Goal: Task Accomplishment & Management: Complete application form

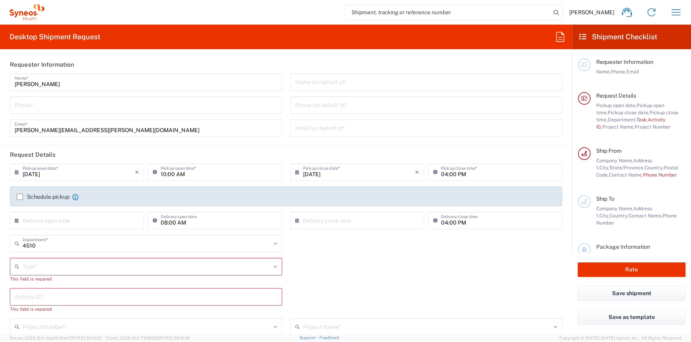
click at [62, 104] on input "tel" at bounding box center [146, 105] width 263 height 14
type input "5549683750"
click at [217, 176] on input "10:00 AM" at bounding box center [219, 172] width 117 height 14
type input "11:00 AM"
click at [334, 277] on div "Task * Break/Fix Inventory Transfer New Hire Other Refresh This field is requir…" at bounding box center [286, 273] width 561 height 30
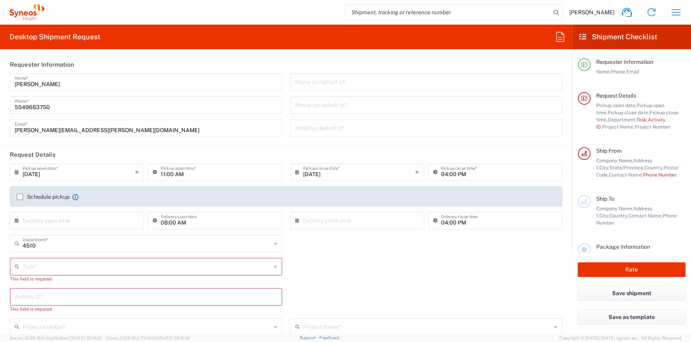
click at [19, 196] on label "Schedule pickup" at bounding box center [43, 197] width 53 height 6
click at [20, 197] on input "Schedule pickup" at bounding box center [20, 197] width 0 height 0
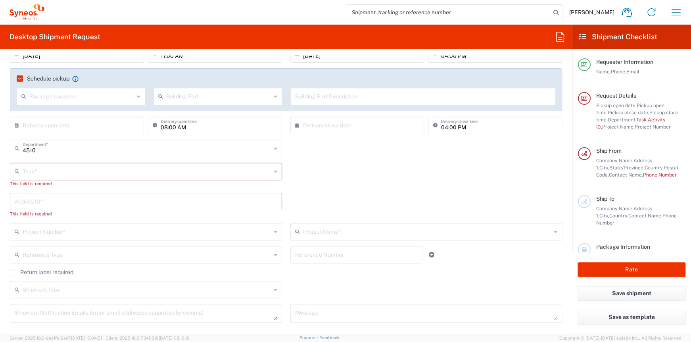
scroll to position [119, 0]
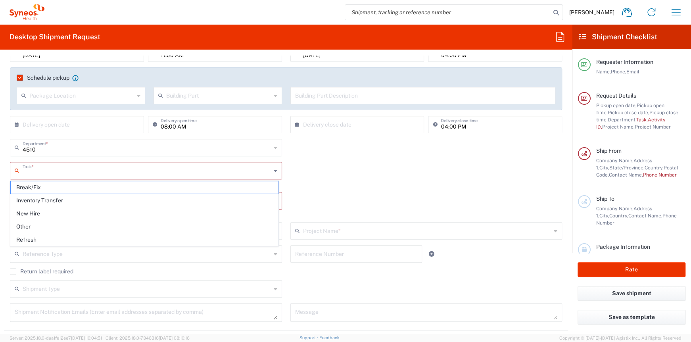
click at [27, 169] on input "text" at bounding box center [147, 170] width 248 height 14
click at [38, 189] on span "Break/Fix" at bounding box center [144, 187] width 267 height 12
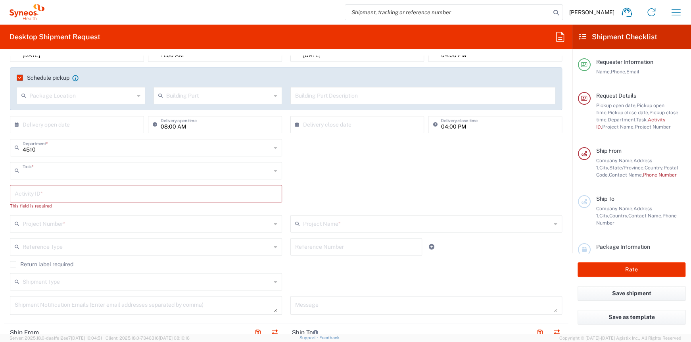
type input "Break/Fix"
click at [38, 196] on input "text" at bounding box center [146, 193] width 263 height 14
paste input "INC2641119"
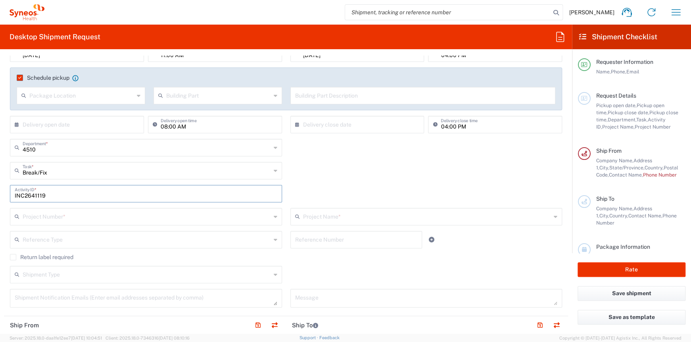
type input "INC2641119"
click at [340, 186] on div "INC2641119 Activity ID *" at bounding box center [286, 196] width 561 height 23
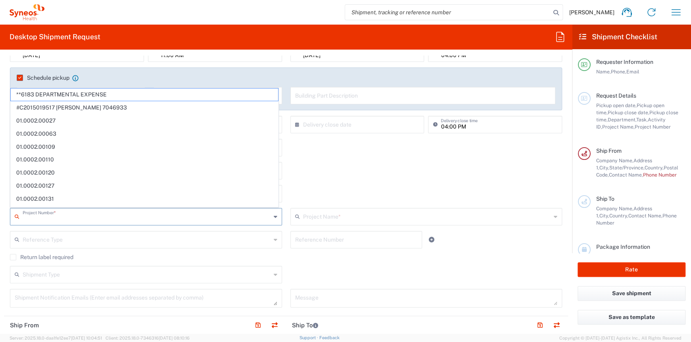
click at [75, 215] on input "text" at bounding box center [147, 216] width 248 height 14
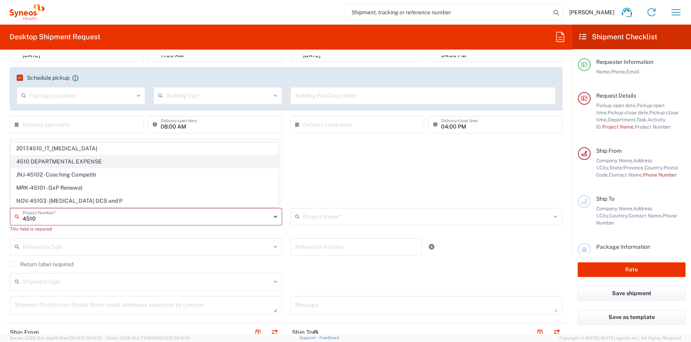
click at [104, 164] on span "4510 DEPARTMENTAL EXPENSE" at bounding box center [144, 162] width 267 height 12
type input "4510 DEPARTMENTAL EXPENSE"
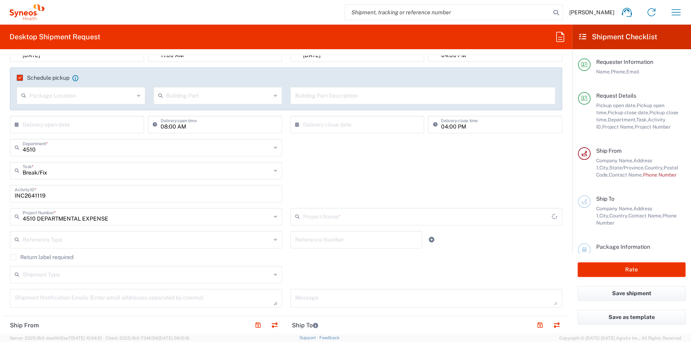
type input "4510 DEPARTMENTAL EXPENSE"
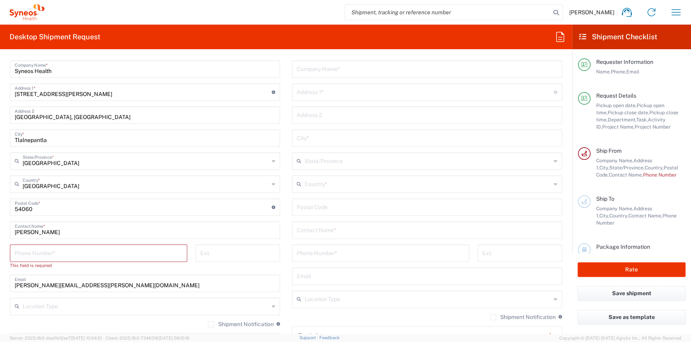
scroll to position [436, 0]
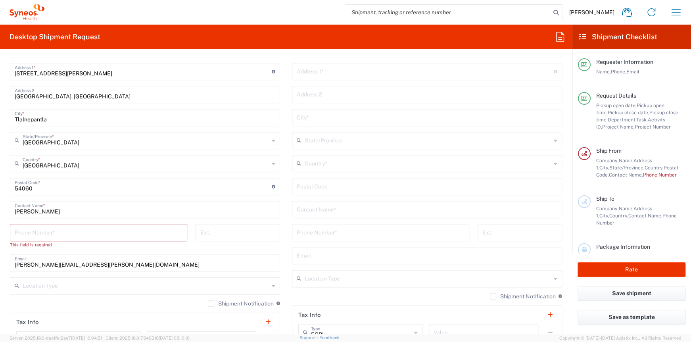
click at [132, 232] on input "tel" at bounding box center [99, 232] width 168 height 14
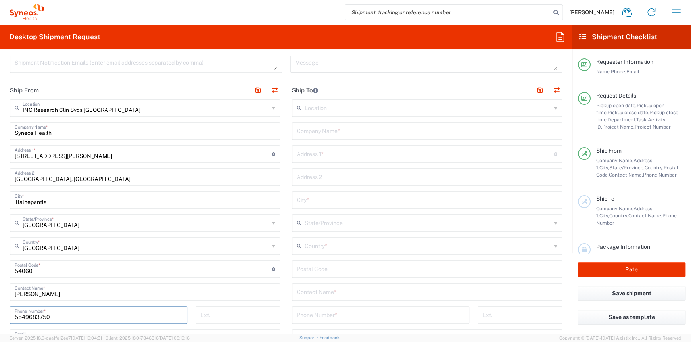
scroll to position [357, 0]
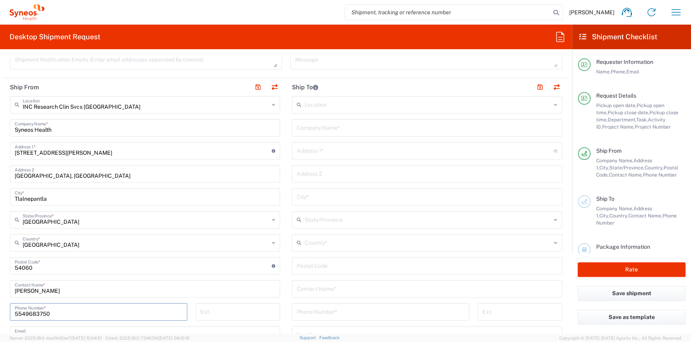
type input "5549683750"
click at [334, 243] on input "text" at bounding box center [428, 242] width 246 height 14
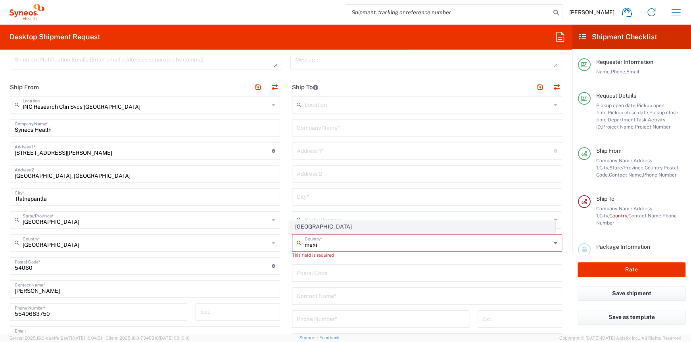
click at [321, 226] on span "[GEOGRAPHIC_DATA]" at bounding box center [422, 227] width 265 height 12
type input "[GEOGRAPHIC_DATA]"
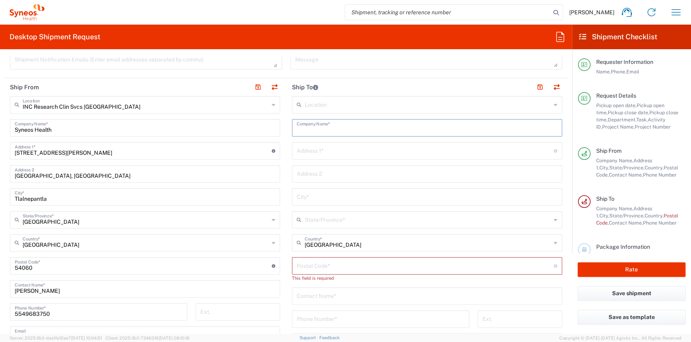
click at [317, 131] on input "text" at bounding box center [427, 127] width 261 height 14
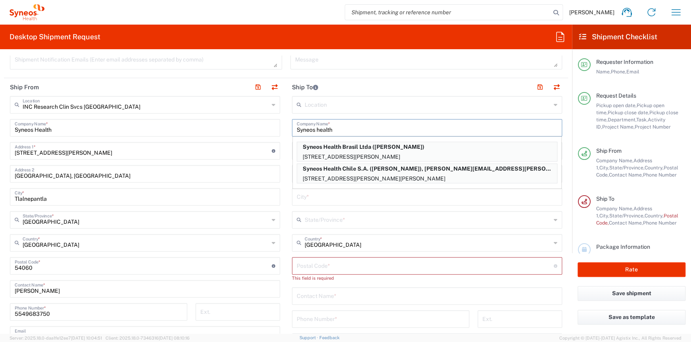
type input "Syneos health"
click at [311, 270] on input "undefined" at bounding box center [425, 265] width 257 height 14
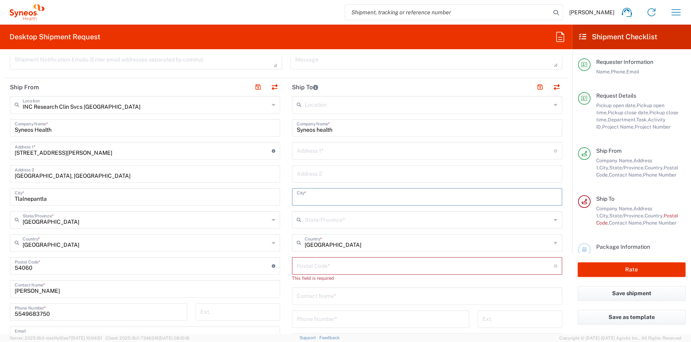
click at [313, 194] on input "text" at bounding box center [427, 196] width 261 height 14
click at [311, 154] on input "text" at bounding box center [425, 150] width 257 height 14
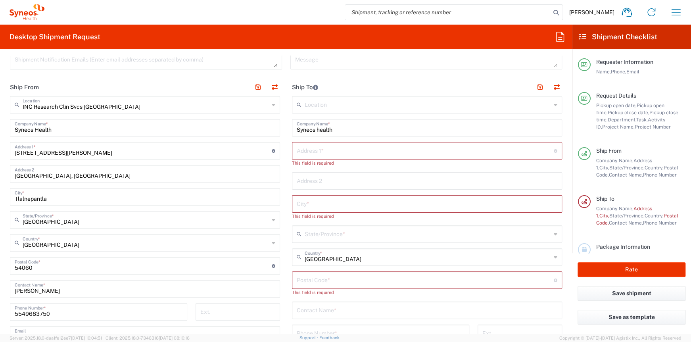
click at [343, 154] on input "text" at bounding box center [425, 150] width 257 height 14
paste input "Patoni 404 col. Zona centro"
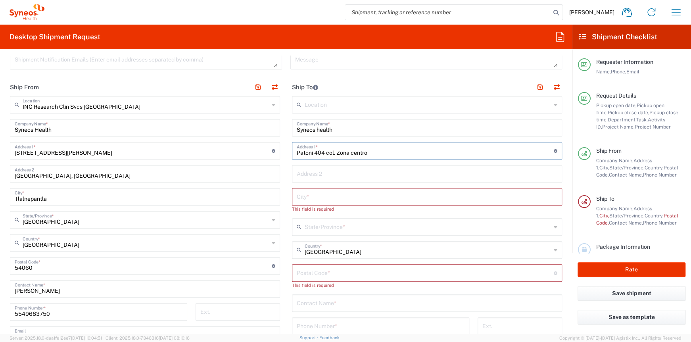
type input "Patoni 404 col. Zona centro"
click at [317, 196] on input "text" at bounding box center [427, 196] width 261 height 14
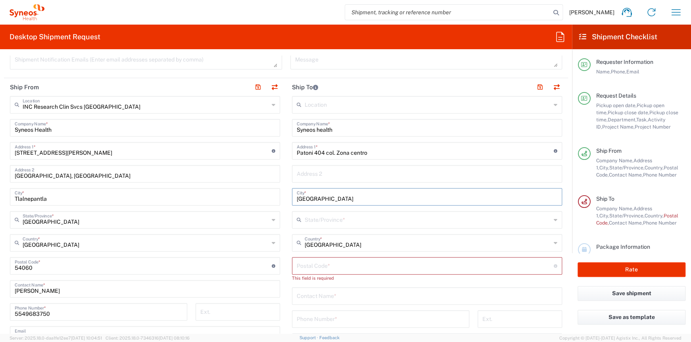
type input "[GEOGRAPHIC_DATA]"
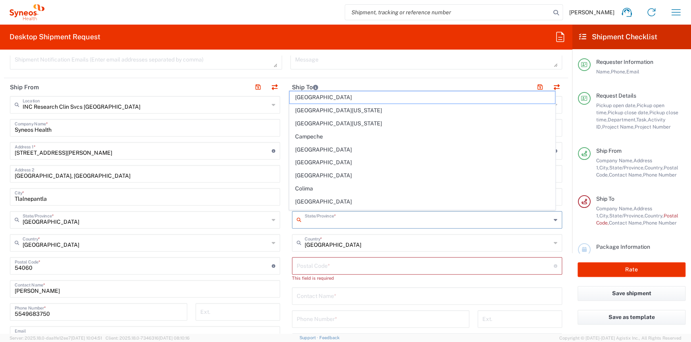
click at [324, 221] on input "text" at bounding box center [428, 219] width 246 height 14
click at [309, 205] on span "[GEOGRAPHIC_DATA]" at bounding box center [422, 202] width 265 height 12
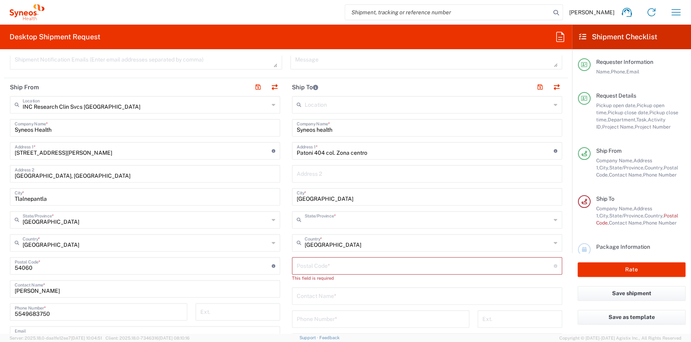
type input "[GEOGRAPHIC_DATA]"
click at [305, 267] on input "undefined" at bounding box center [425, 265] width 257 height 14
type input "34000"
click at [309, 284] on input "text" at bounding box center [427, 288] width 261 height 14
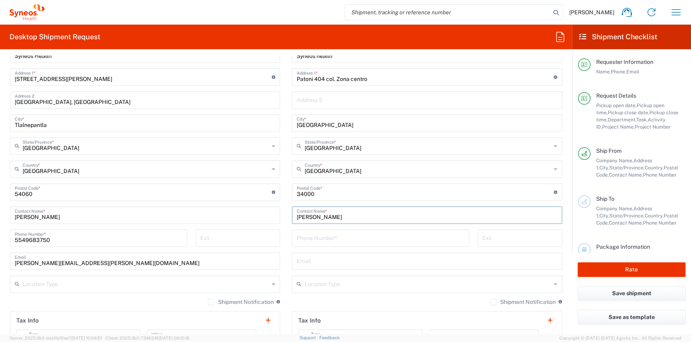
scroll to position [476, 0]
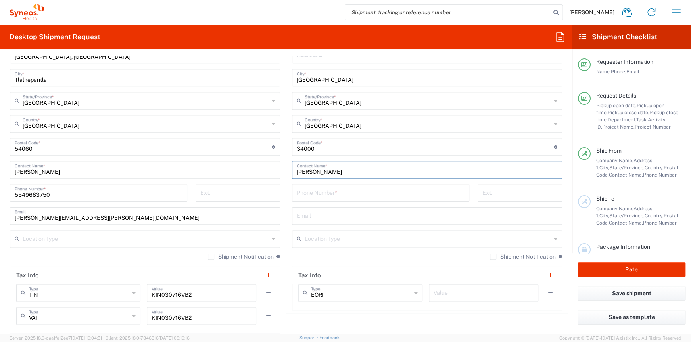
type input "[PERSON_NAME]"
click at [322, 194] on input "tel" at bounding box center [381, 192] width 168 height 14
type input "6183335054"
click at [472, 212] on input "text" at bounding box center [427, 215] width 261 height 14
type input "[EMAIL_ADDRESS][DOMAIN_NAME]"
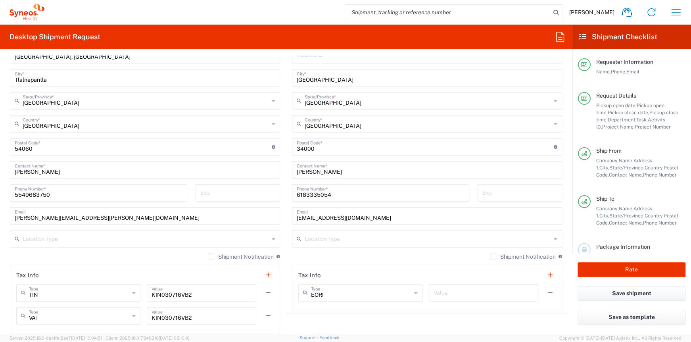
click at [333, 252] on div "Location [PERSON_NAME] LLC-[GEOGRAPHIC_DATA] [GEOGRAPHIC_DATA] [GEOGRAPHIC_DATA…" at bounding box center [427, 143] width 270 height 333
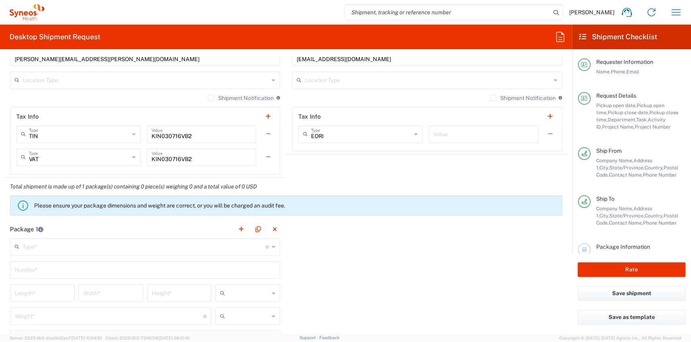
scroll to position [674, 0]
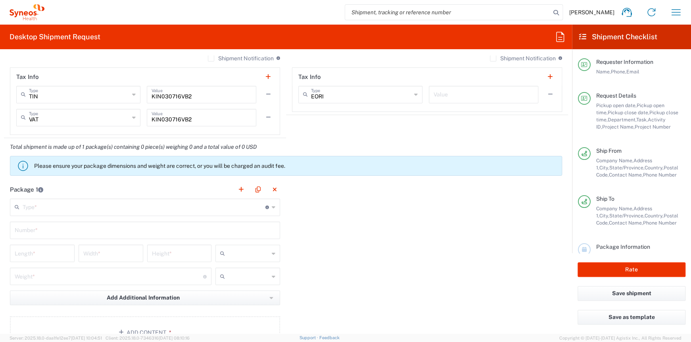
click at [265, 206] on icon at bounding box center [267, 208] width 4 height 4
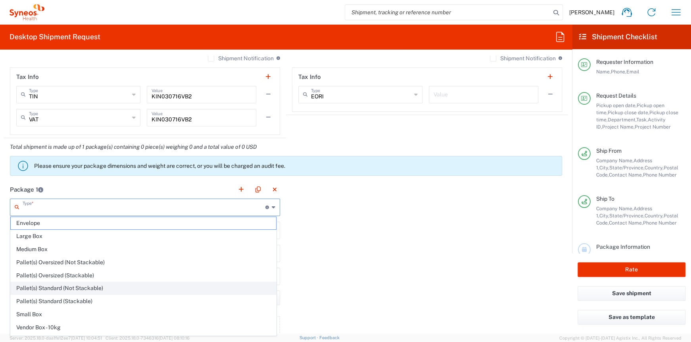
scroll to position [22, 0]
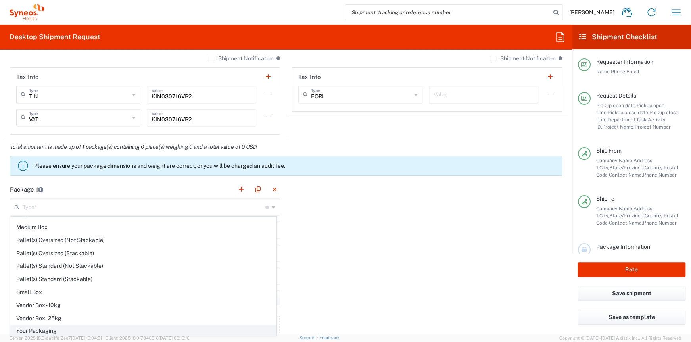
click at [51, 326] on span "Your Packaging" at bounding box center [143, 331] width 265 height 12
type input "Your Packaging"
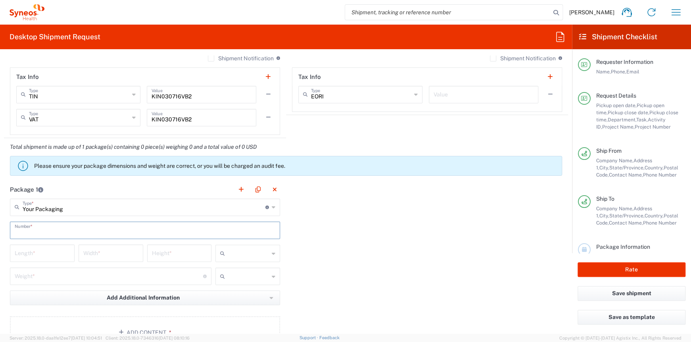
click at [44, 225] on input "text" at bounding box center [145, 230] width 261 height 14
type input "1"
click at [231, 251] on input "text" at bounding box center [248, 253] width 41 height 13
click at [232, 271] on span "cm" at bounding box center [245, 269] width 62 height 12
type input "cm"
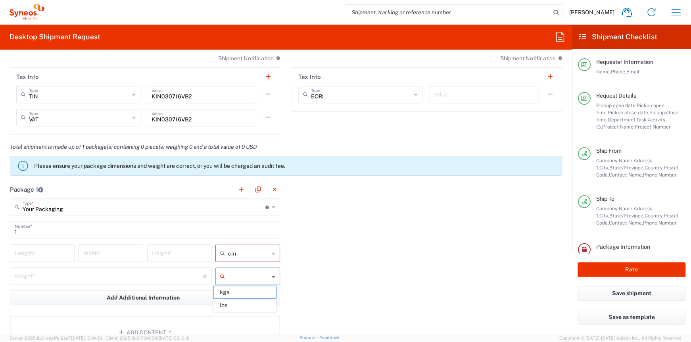
drag, startPoint x: 233, startPoint y: 275, endPoint x: 233, endPoint y: 289, distance: 14.3
click at [233, 275] on input "text" at bounding box center [248, 276] width 41 height 13
drag, startPoint x: 233, startPoint y: 291, endPoint x: 15, endPoint y: 249, distance: 221.5
click at [232, 292] on span "kgs" at bounding box center [245, 292] width 62 height 12
type input "kgs"
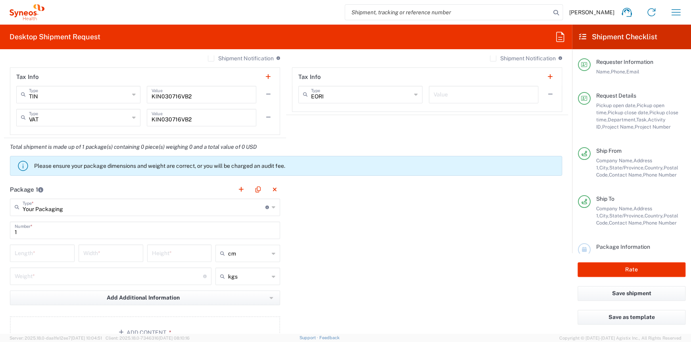
click at [23, 253] on input "number" at bounding box center [42, 253] width 55 height 14
type input "49"
click at [93, 257] on input "number" at bounding box center [110, 253] width 55 height 14
type input "32"
click at [166, 252] on input "number" at bounding box center [179, 253] width 55 height 14
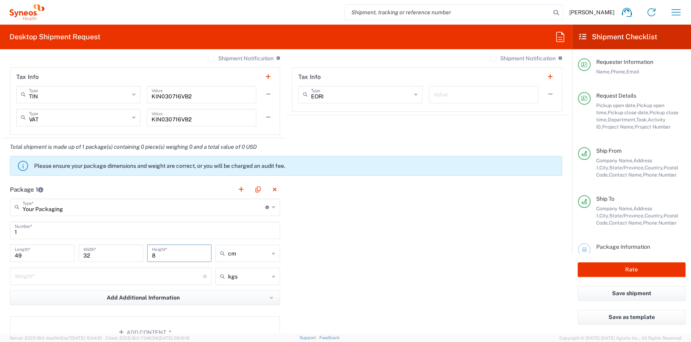
type input "8"
drag, startPoint x: 149, startPoint y: 269, endPoint x: 148, endPoint y: 273, distance: 4.1
click at [148, 272] on input "number" at bounding box center [109, 276] width 188 height 14
type input "5"
drag, startPoint x: 397, startPoint y: 293, endPoint x: 332, endPoint y: 271, distance: 68.0
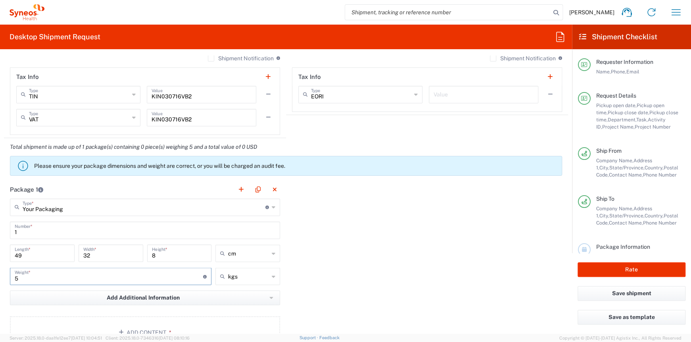
click at [397, 293] on div "Package 1 Your Packaging Type * Material used to package goods Envelope Large B…" at bounding box center [286, 268] width 564 height 174
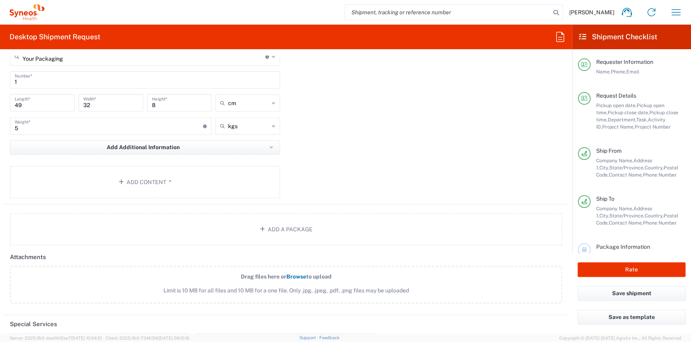
scroll to position [833, 0]
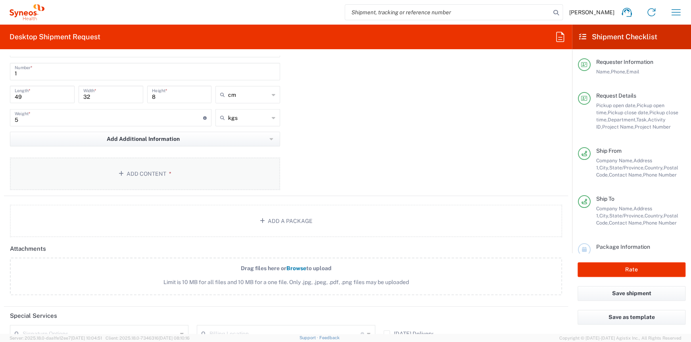
click at [175, 178] on button "Add Content *" at bounding box center [145, 174] width 270 height 33
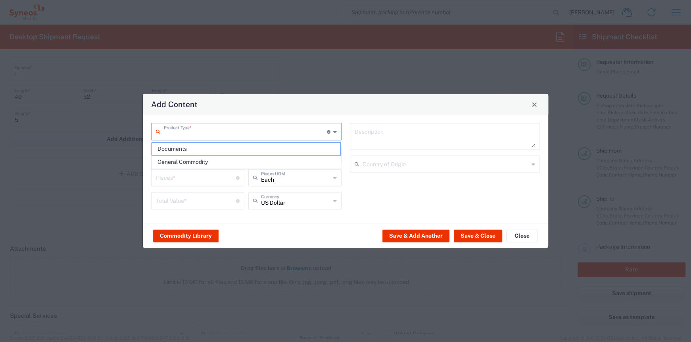
click at [198, 137] on input "text" at bounding box center [245, 131] width 163 height 14
click at [197, 162] on span "General Commodity" at bounding box center [246, 162] width 189 height 12
type input "General Commodity"
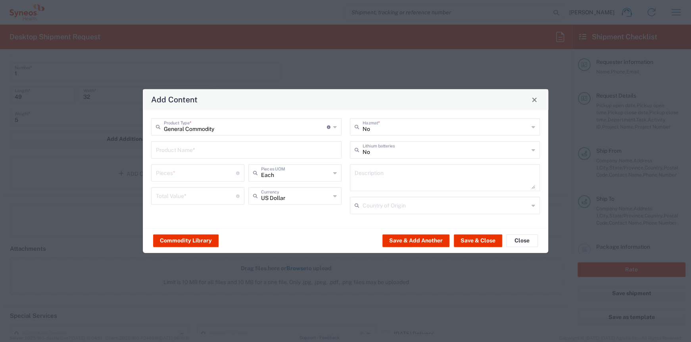
click at [189, 153] on input "text" at bounding box center [246, 149] width 181 height 14
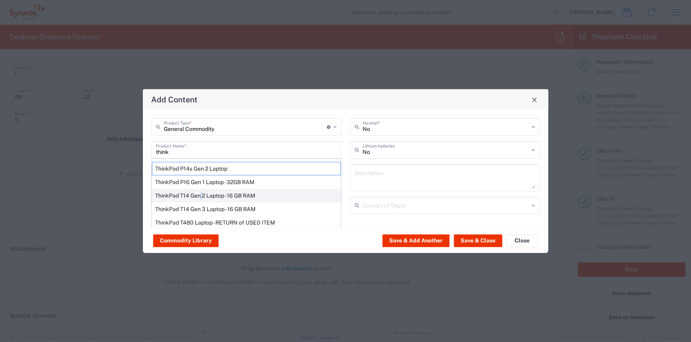
click at [202, 195] on div "ThinkPad T14 Gen 2 Laptop - 16 GB RAM" at bounding box center [246, 195] width 189 height 13
type input "ThinkPad T14 Gen 2 Laptop - 16 GB RAM"
type input "1"
type textarea "Intel Core i7-1156G7 vProÂ® Processor - 14"- 16 GB RAM - 512 GB SSD"
type input "[GEOGRAPHIC_DATA]"
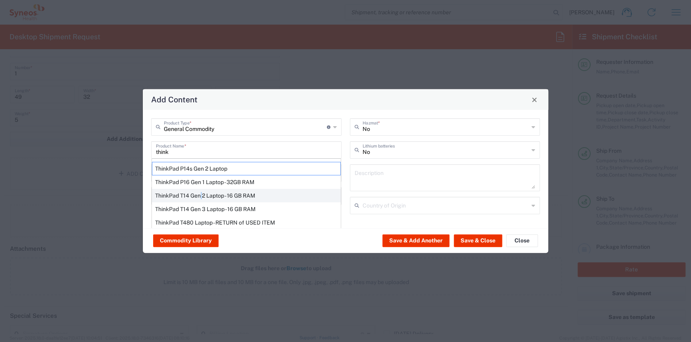
type input "Yes"
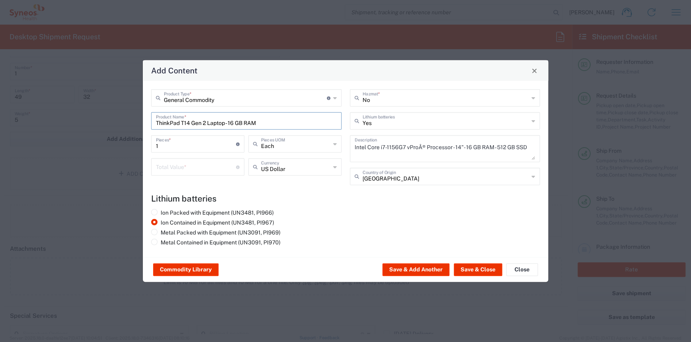
click at [189, 164] on input "number" at bounding box center [196, 166] width 80 height 14
type input "1060"
click at [374, 225] on div "Ion Packed with Equipment (UN3481, PI966) Ion Contained in Equipment (UN3481, P…" at bounding box center [345, 229] width 397 height 40
click at [493, 271] on button "Save & Close" at bounding box center [478, 269] width 48 height 13
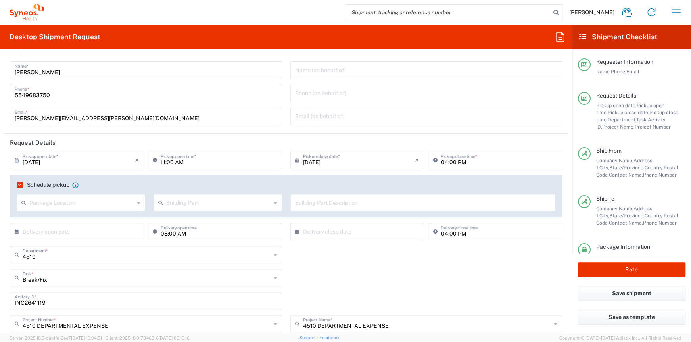
scroll to position [0, 0]
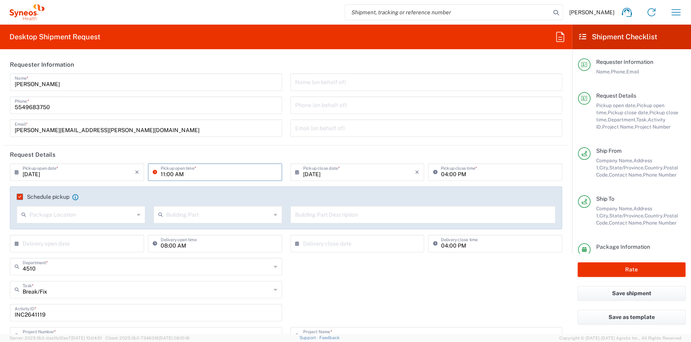
click at [163, 175] on input "11:00 AM" at bounding box center [219, 172] width 117 height 14
click at [182, 172] on input "12:00 AM" at bounding box center [219, 172] width 117 height 14
type input "12:00 PM"
click at [353, 279] on div "4510 Department * 4510 3000 3100 3109 3110 3111 3112 3125 3130 3135 3136 3150 3…" at bounding box center [286, 269] width 561 height 23
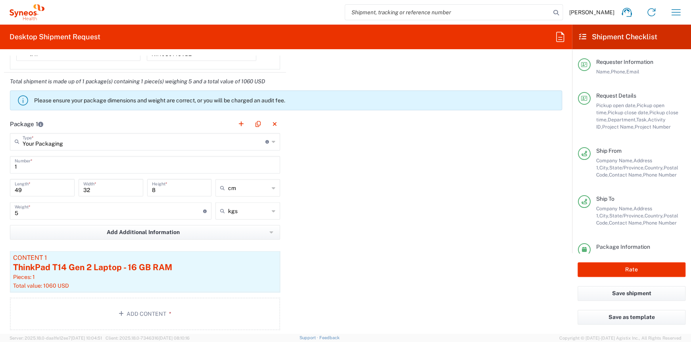
scroll to position [754, 0]
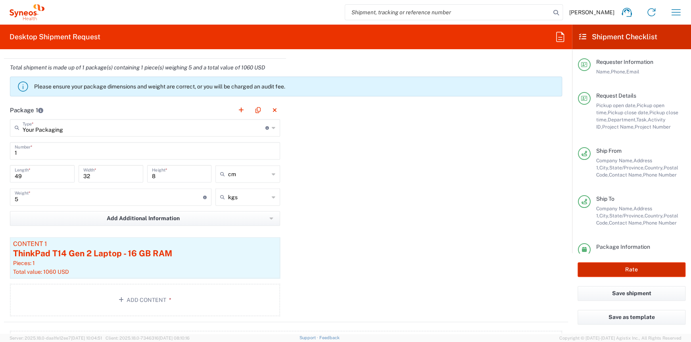
click at [606, 275] on button "Rate" at bounding box center [632, 269] width 108 height 15
type input "4510 DEPARTMENTAL EXPENSE"
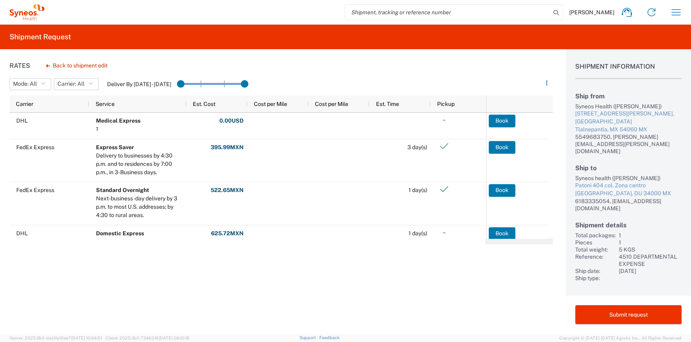
click at [495, 304] on div "Rates Back to shipment edit Mode: All All SMAL Carrier: All All DHL FedEx Expre…" at bounding box center [276, 191] width 553 height 284
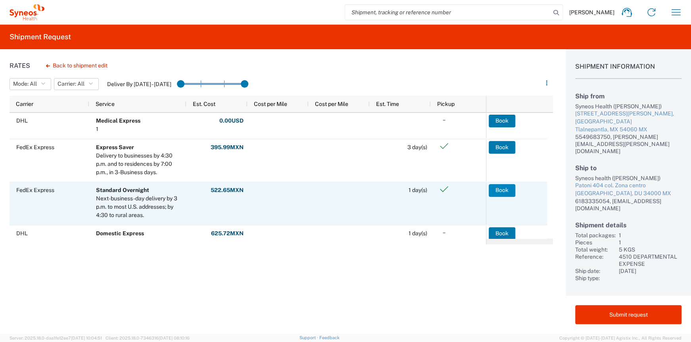
click at [501, 186] on button "Book" at bounding box center [502, 190] width 27 height 13
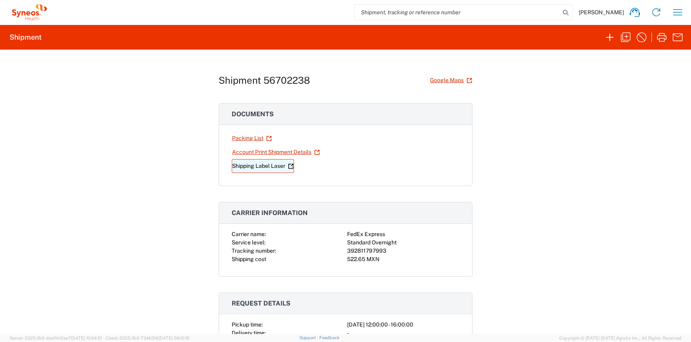
click at [238, 163] on link "Shipping Label Laser" at bounding box center [263, 166] width 62 height 14
